Goal: Find specific page/section: Find specific page/section

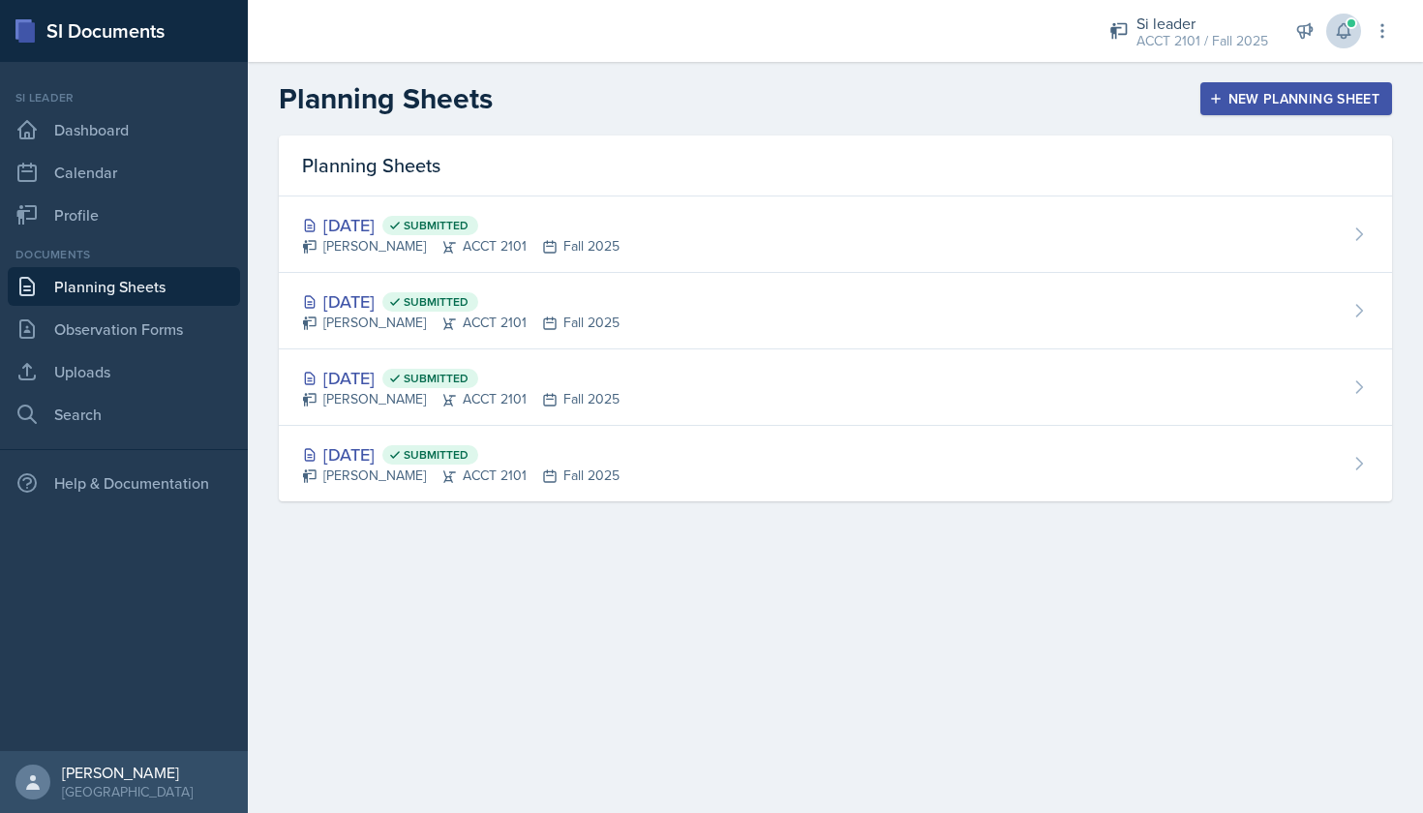
click at [1351, 22] on span at bounding box center [1351, 23] width 12 height 12
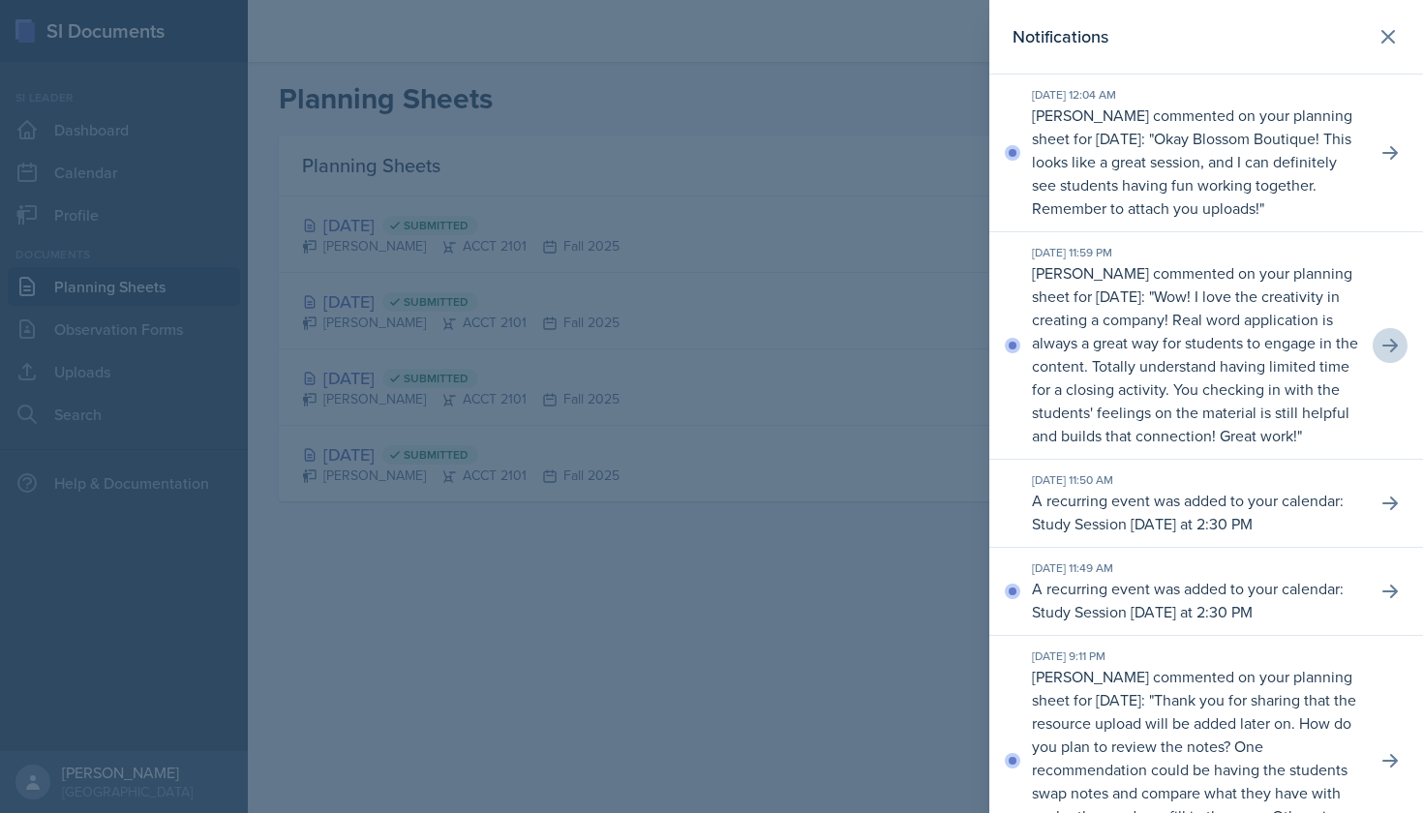
click at [1383, 349] on icon at bounding box center [1389, 345] width 19 height 19
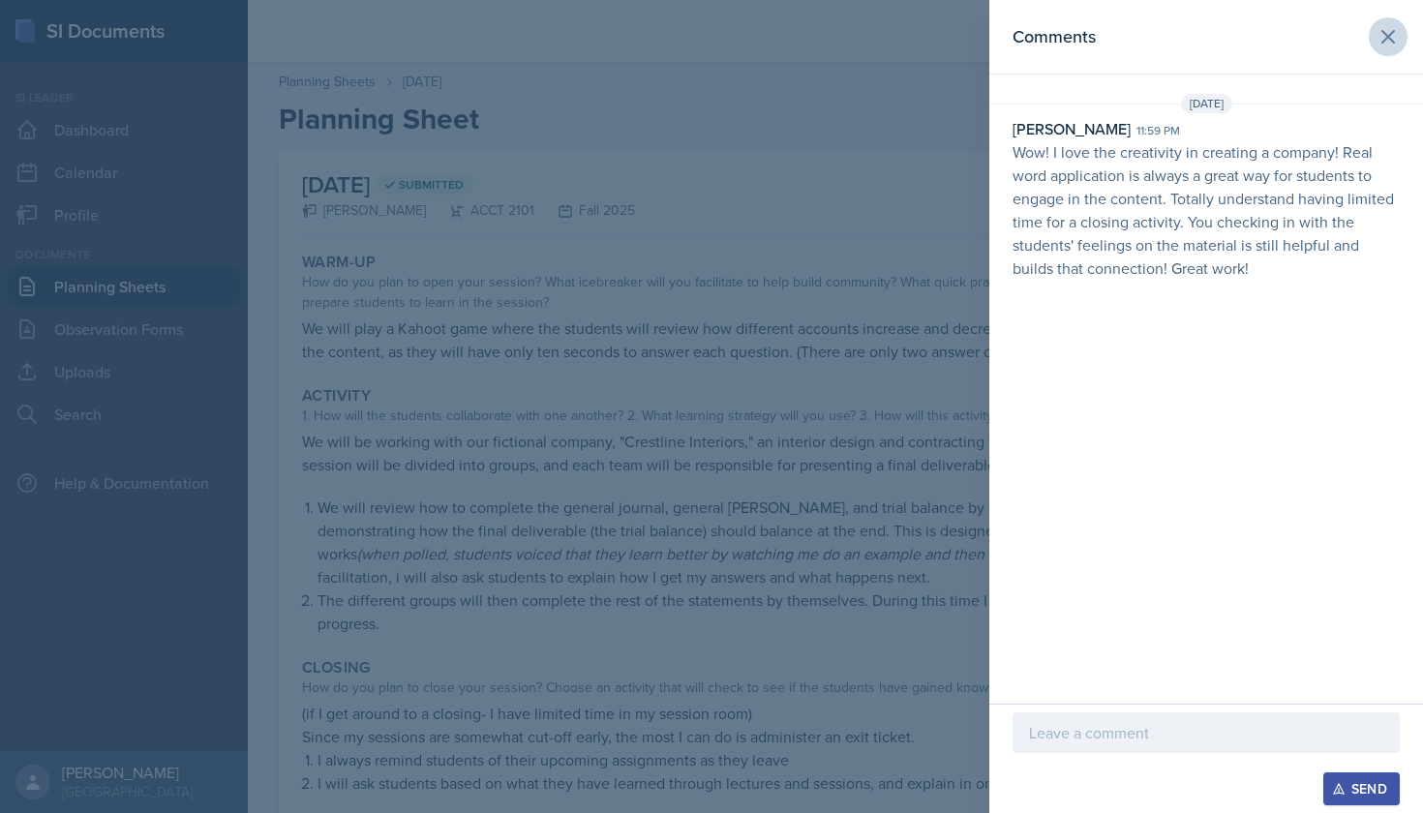
click at [1393, 26] on icon at bounding box center [1387, 36] width 23 height 23
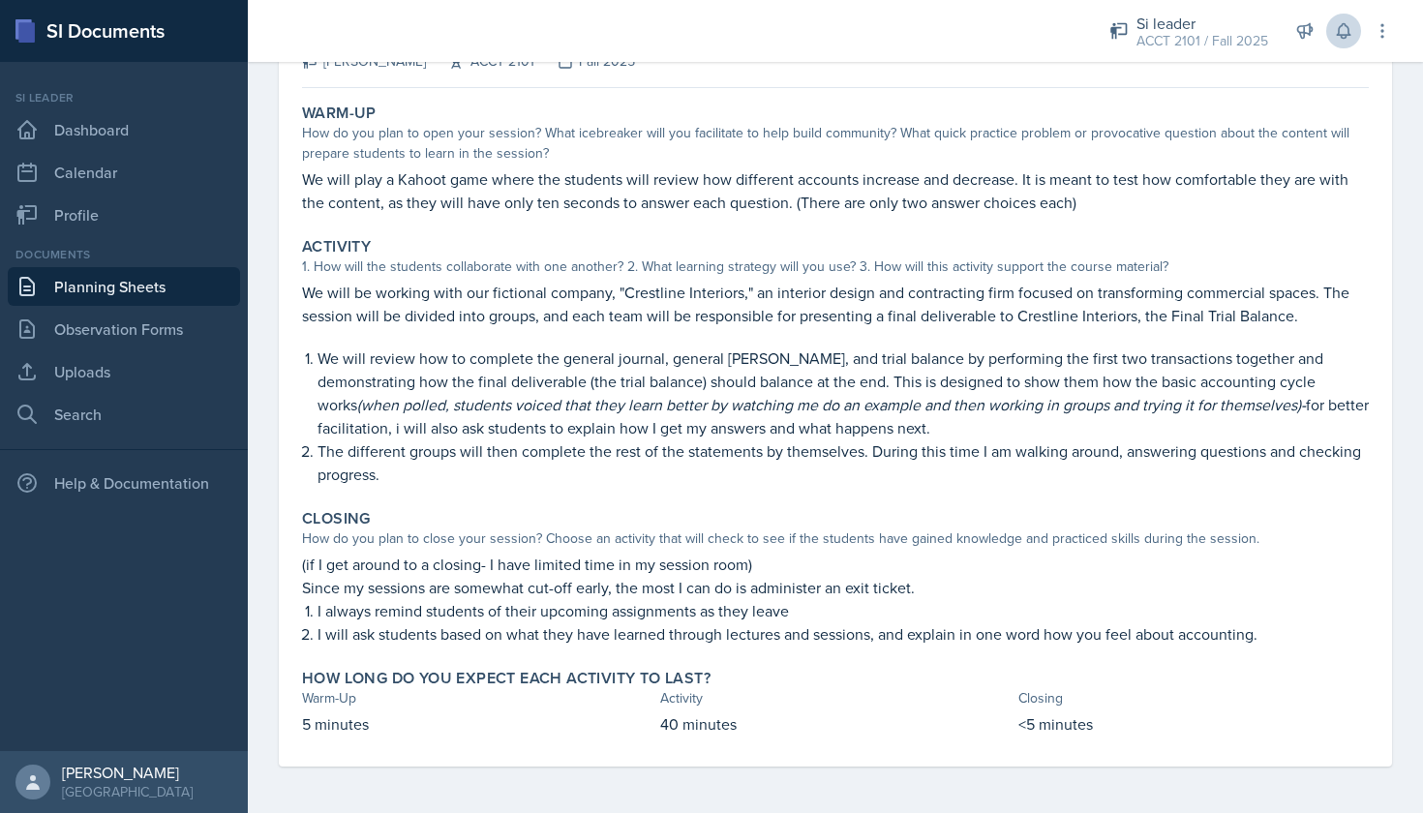
scroll to position [149, 0]
click at [1344, 32] on icon at bounding box center [1343, 30] width 19 height 19
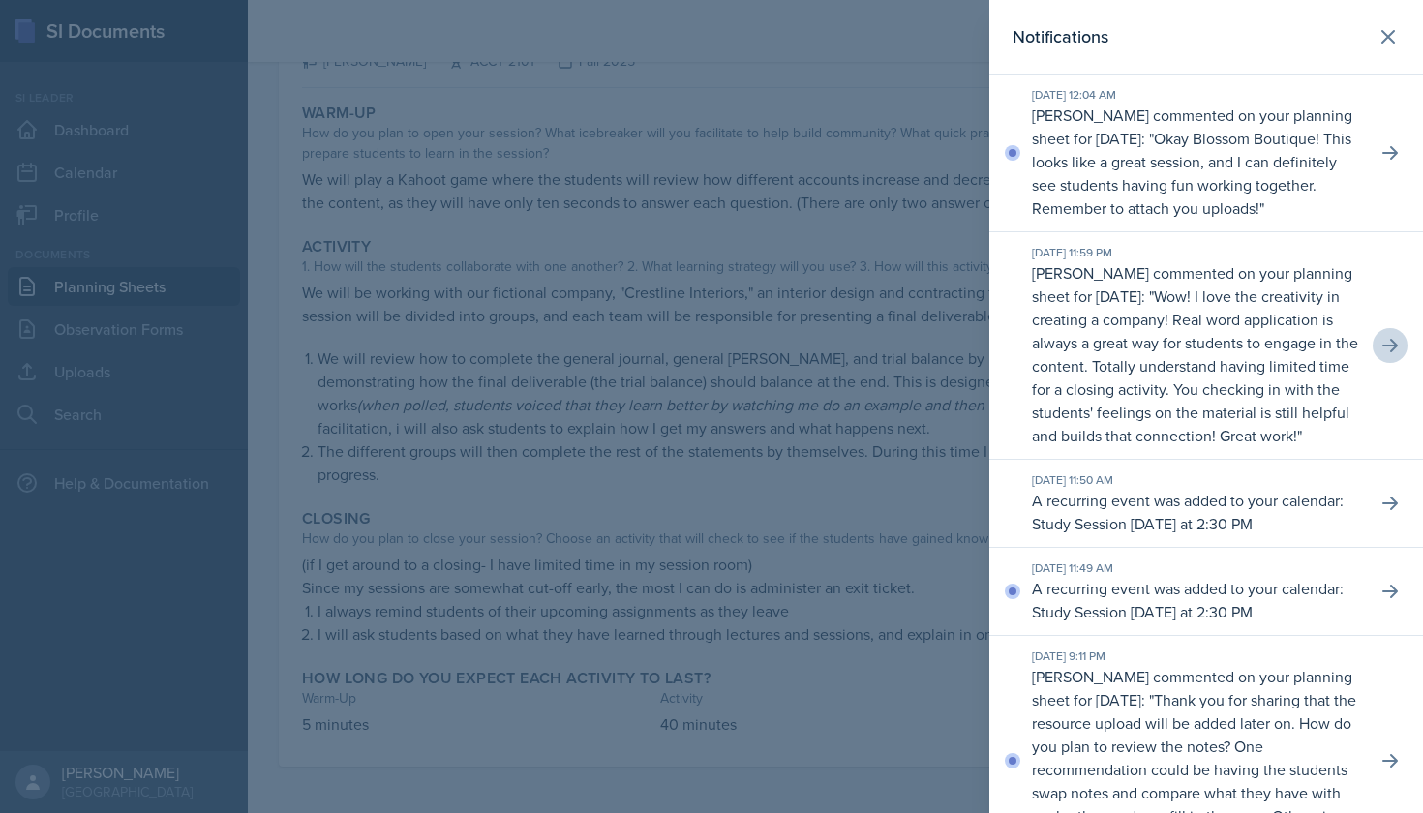
click at [1288, 202] on p "Okay Blossom Boutique! This looks like a great session, and I can definitely se…" at bounding box center [1191, 173] width 319 height 91
click at [1386, 155] on icon at bounding box center [1389, 152] width 19 height 19
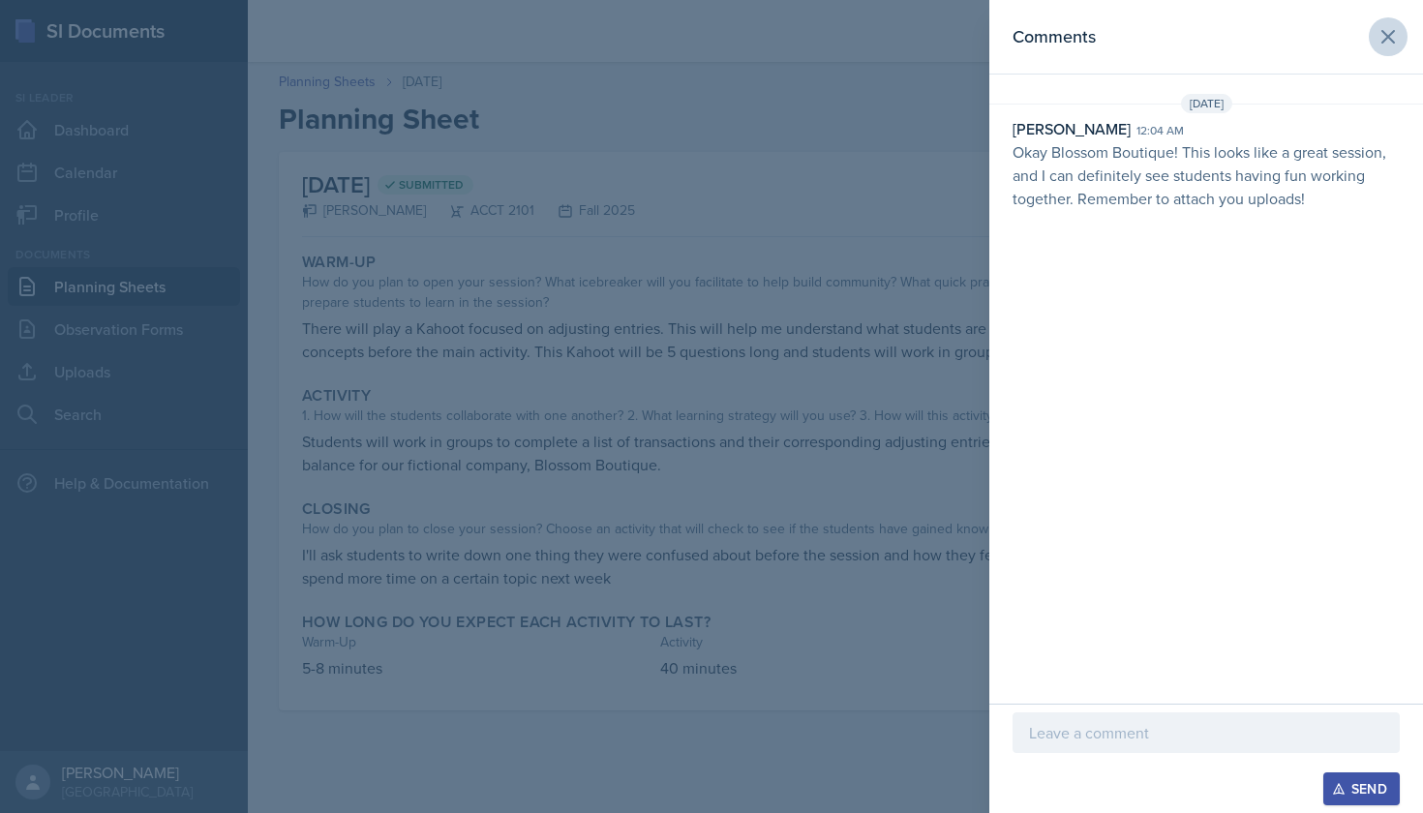
click at [1380, 40] on icon at bounding box center [1387, 36] width 23 height 23
